Goal: Find specific page/section: Find specific page/section

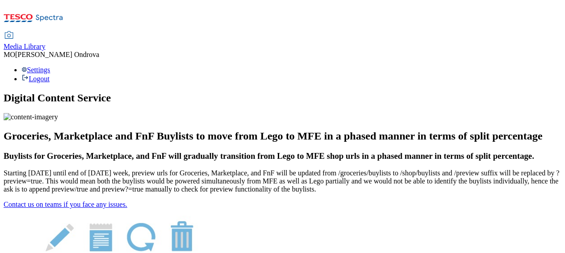
click at [45, 43] on span "Media Library" at bounding box center [25, 47] width 42 height 8
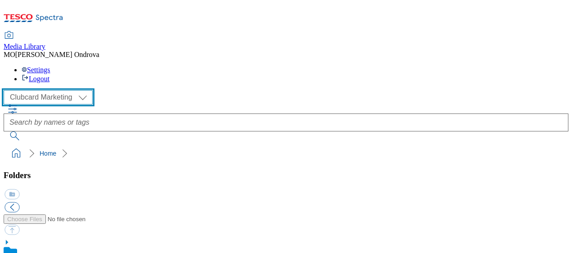
click at [89, 90] on select "Clubcard Marketing MCA CZ MCA HU MCA SK" at bounding box center [48, 97] width 89 height 14
select select "flare-mca-cz"
click at [6, 90] on select "Clubcard Marketing MCA CZ MCA HU MCA SK" at bounding box center [48, 97] width 89 height 14
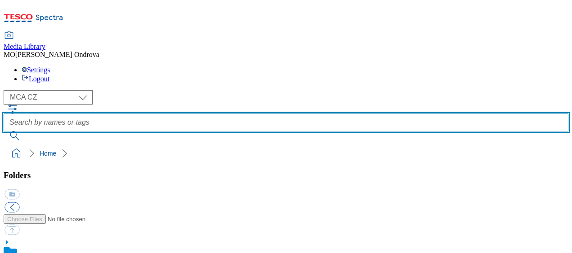
click at [280, 114] on input "text" at bounding box center [286, 123] width 564 height 18
type input "Q24_6017"
click at [4, 132] on button "submit" at bounding box center [15, 136] width 23 height 9
